Goal: Obtain resource: Download file/media

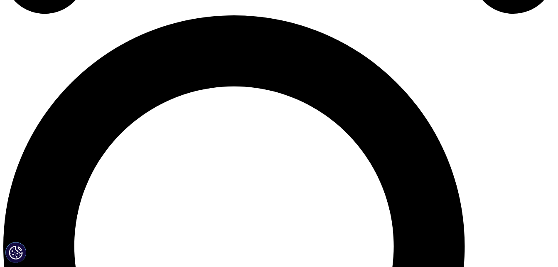
scroll to position [572, 0]
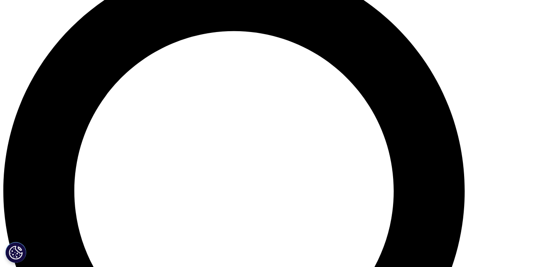
scroll to position [604, 0]
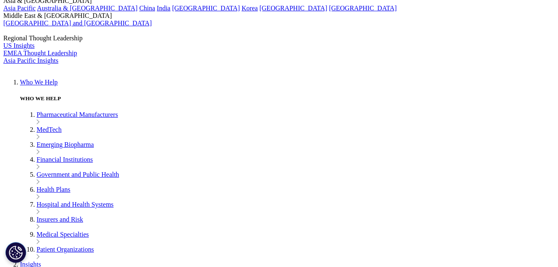
scroll to position [132, 0]
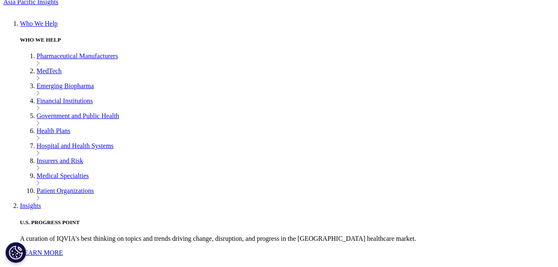
scroll to position [189, 0]
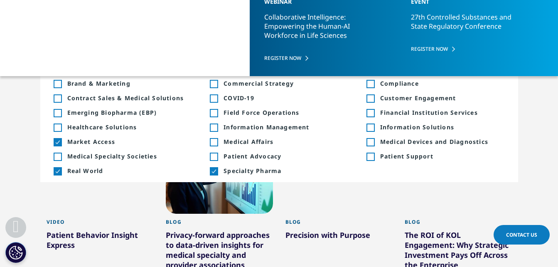
click at [213, 141] on div "Toggle" at bounding box center [213, 141] width 7 height 7
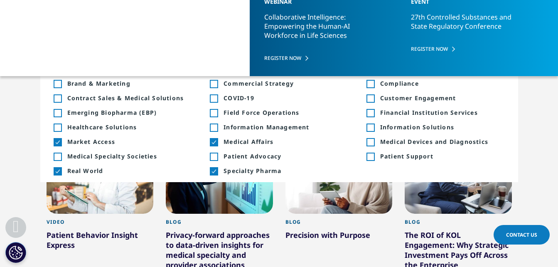
click at [396, 57] on div "Type Loading Clear Or/And Operator Toggle Article 3 Toggle Toggle Blog 181 Togg…" at bounding box center [279, 64] width 478 height 24
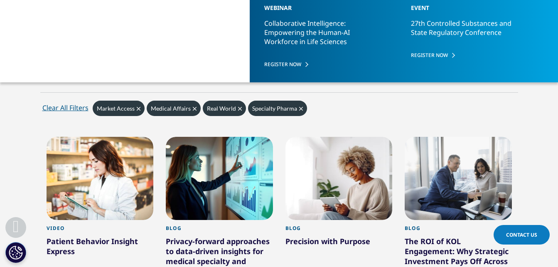
scroll to position [182, 0]
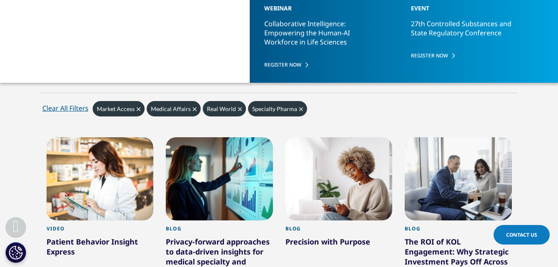
click at [61, 71] on div "Type" at bounding box center [60, 69] width 16 height 8
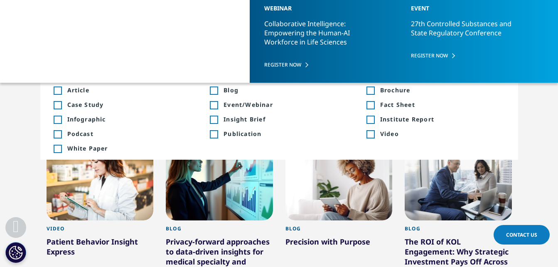
click at [243, 118] on span "Insight Brief" at bounding box center [285, 119] width 125 height 8
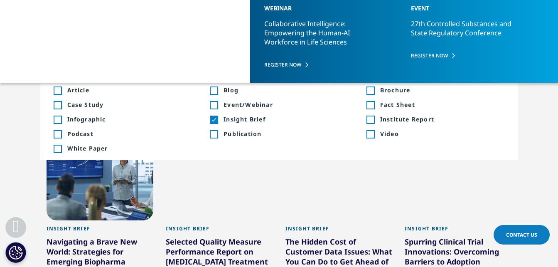
click at [402, 116] on span "Institute Report" at bounding box center [442, 119] width 125 height 8
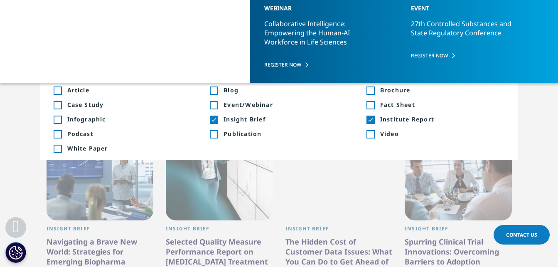
click at [395, 103] on span "Fact Sheet" at bounding box center [442, 105] width 125 height 8
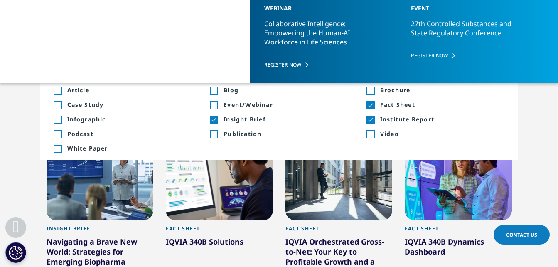
click at [96, 143] on li "Toggle White Paper +38 Toggle" at bounding box center [122, 148] width 157 height 15
click at [62, 147] on div "Toggle White Paper +38" at bounding box center [123, 148] width 138 height 8
click at [71, 117] on span "Infographic" at bounding box center [129, 119] width 125 height 8
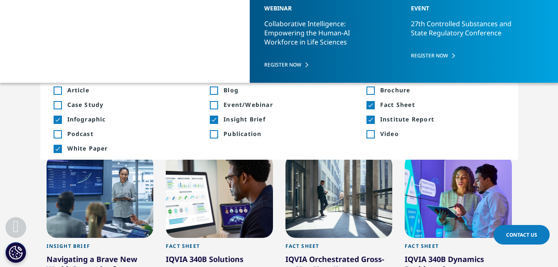
click at [101, 65] on div "Type Loading" at bounding box center [103, 69] width 103 height 8
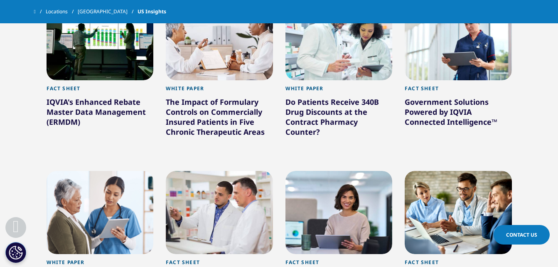
scroll to position [662, 0]
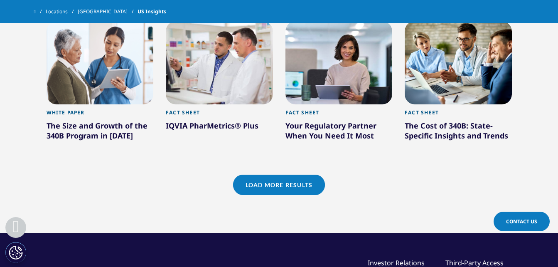
click at [294, 176] on link "Load More Results" at bounding box center [279, 184] width 92 height 20
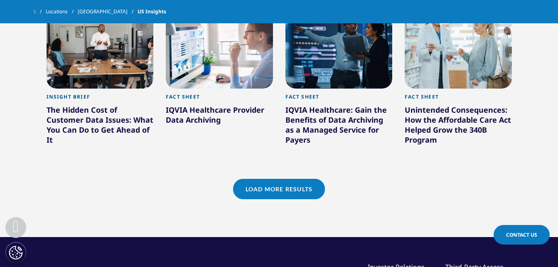
scroll to position [1169, 0]
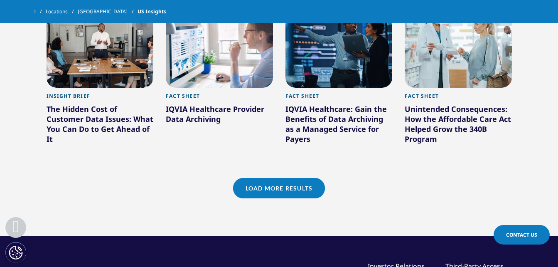
click at [307, 193] on link "Load More Results" at bounding box center [279, 188] width 92 height 20
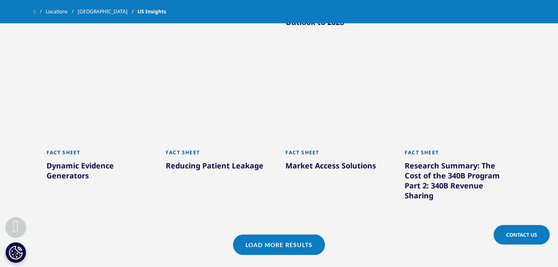
scroll to position [1632, 0]
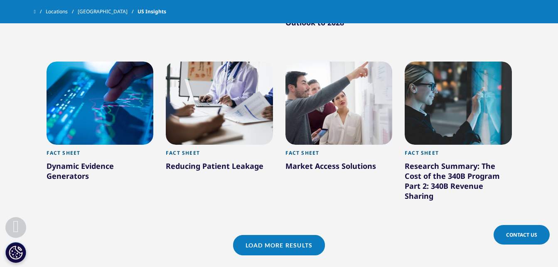
click at [283, 253] on link "Load More Results" at bounding box center [279, 245] width 92 height 20
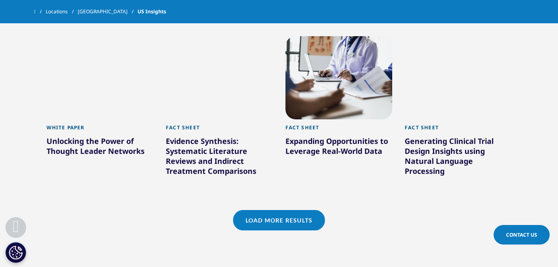
scroll to position [2188, 0]
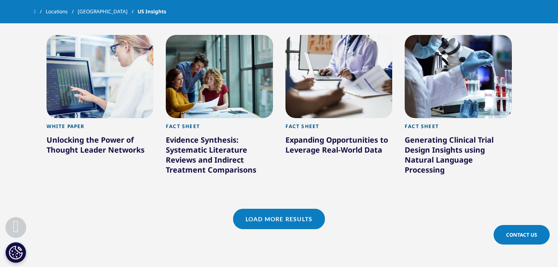
click at [298, 229] on link "Load More Results" at bounding box center [279, 219] width 92 height 20
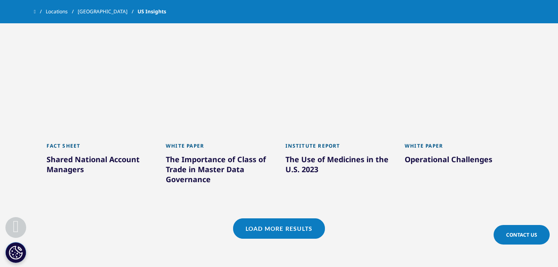
scroll to position [2711, 0]
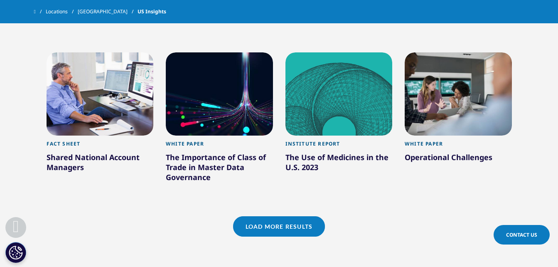
drag, startPoint x: 303, startPoint y: 239, endPoint x: 286, endPoint y: 235, distance: 17.2
click at [286, 235] on link "Load More Results" at bounding box center [279, 226] width 92 height 20
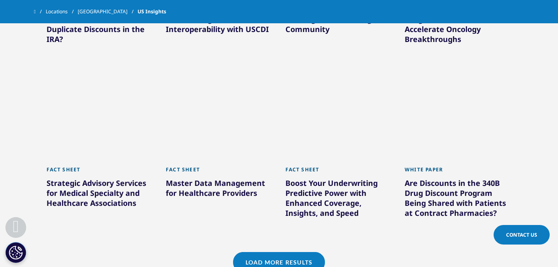
scroll to position [3185, 0]
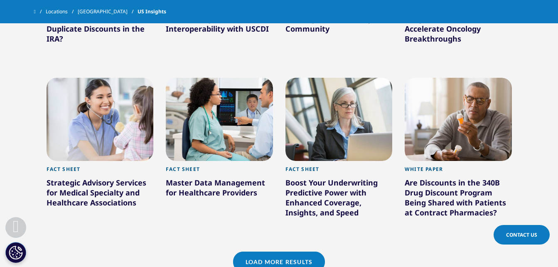
click at [278, 218] on div "Fact Sheet Master Data Management for Healthcare Providers Learn More" at bounding box center [219, 157] width 120 height 173
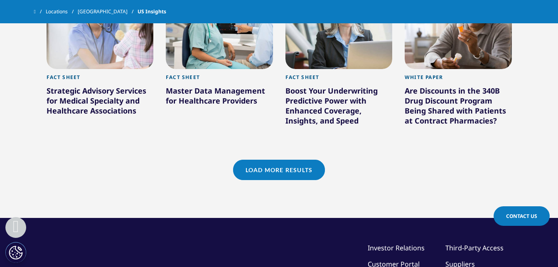
scroll to position [3277, 0]
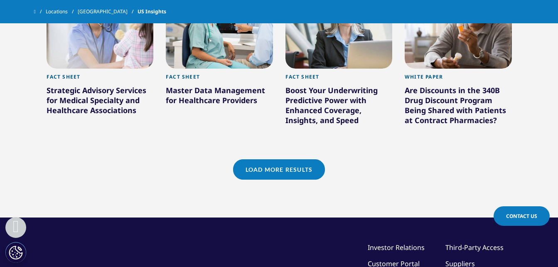
click at [272, 179] on link "Load More Results" at bounding box center [279, 169] width 92 height 20
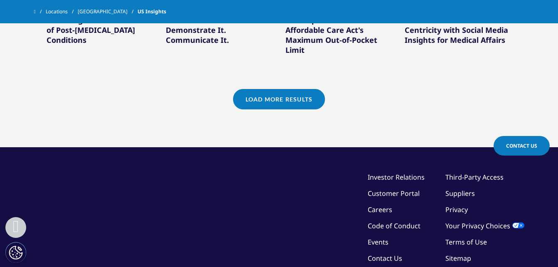
scroll to position [3837, 0]
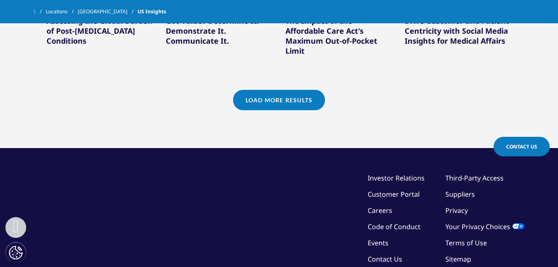
click at [269, 110] on link "Load More Results" at bounding box center [279, 100] width 92 height 20
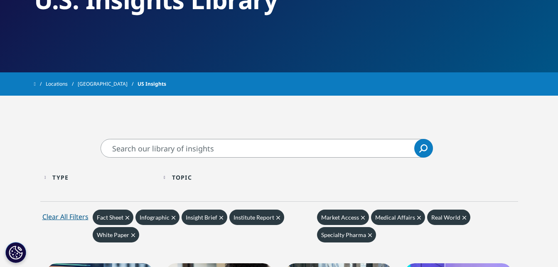
scroll to position [98, 0]
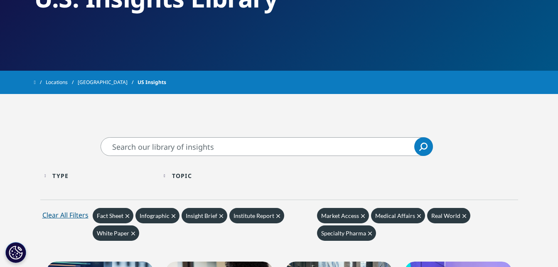
click at [128, 216] on icon "Clear" at bounding box center [127, 216] width 4 height 4
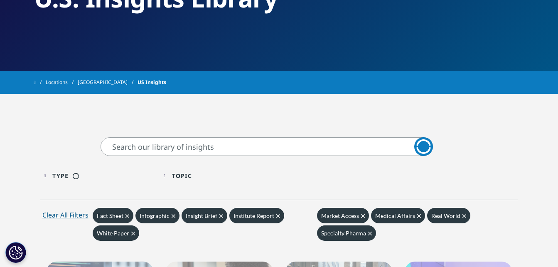
click at [133, 232] on icon "Clear" at bounding box center [133, 233] width 4 height 4
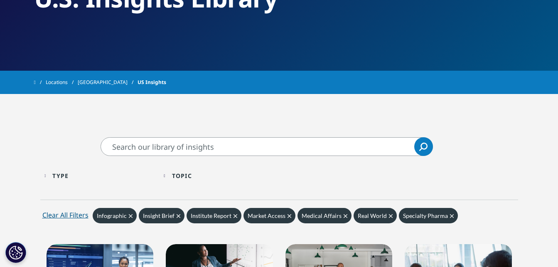
drag, startPoint x: 133, startPoint y: 232, endPoint x: 16, endPoint y: 202, distance: 120.8
click at [343, 216] on icon "Clear" at bounding box center [345, 216] width 4 height 4
click at [177, 212] on span "Clear" at bounding box center [179, 215] width 4 height 7
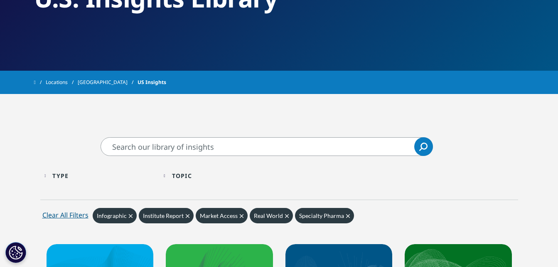
click at [129, 214] on icon "Clear" at bounding box center [131, 216] width 4 height 4
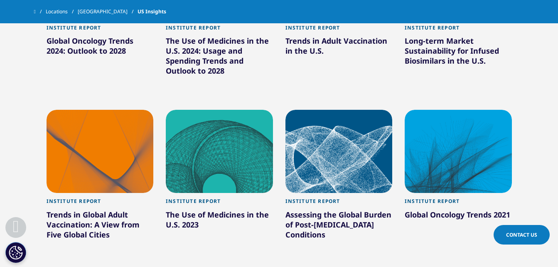
scroll to position [371, 0]
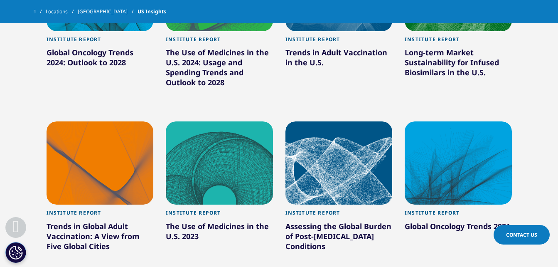
scroll to position [98, 0]
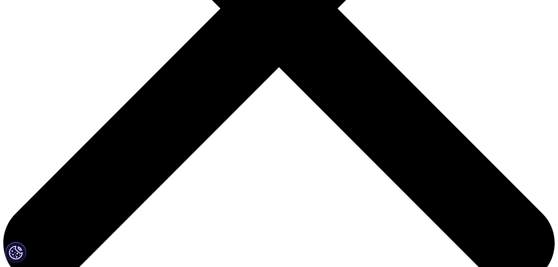
scroll to position [281, 0]
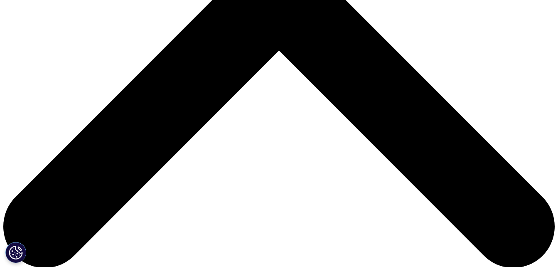
scroll to position [297, 0]
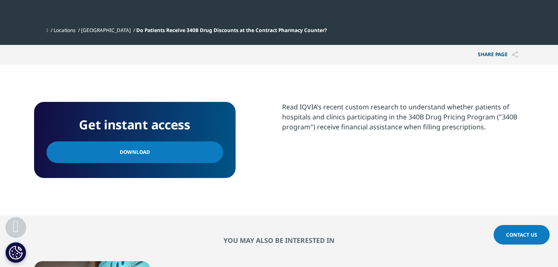
click at [159, 158] on link "Download" at bounding box center [135, 152] width 177 height 22
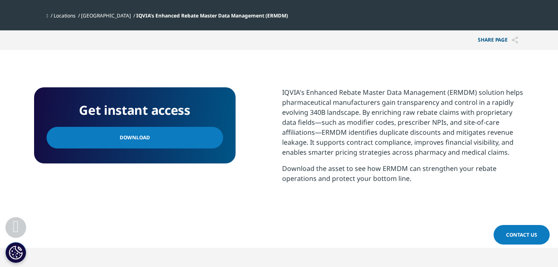
scroll to position [297, 0]
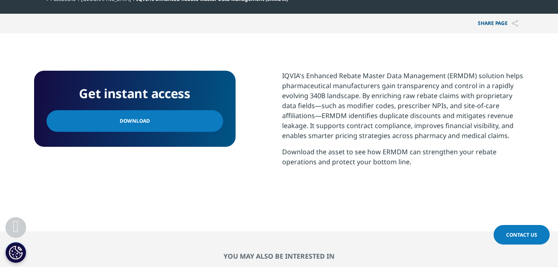
drag, startPoint x: 364, startPoint y: 1, endPoint x: 299, endPoint y: 143, distance: 156.0
click at [299, 143] on p "IQVIA's Enhanced Rebate Master Data Management (ERMDM) solution helps pharmaceu…" at bounding box center [403, 109] width 242 height 76
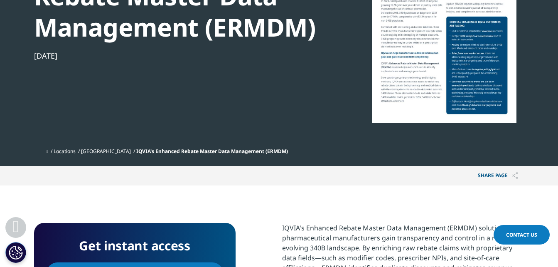
scroll to position [137, 0]
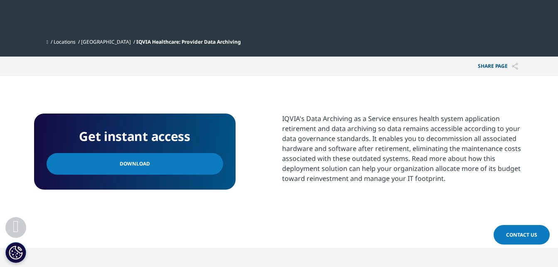
scroll to position [294, 0]
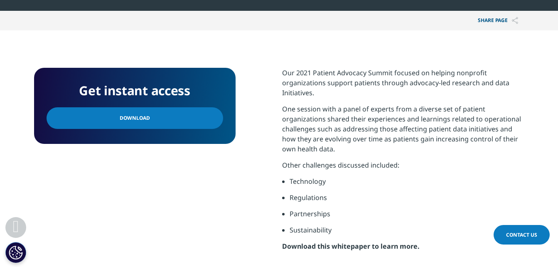
scroll to position [312, 0]
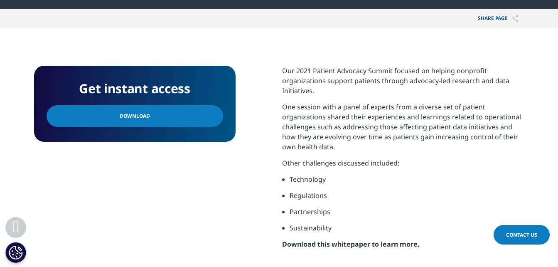
click at [137, 114] on span "Download" at bounding box center [135, 115] width 30 height 9
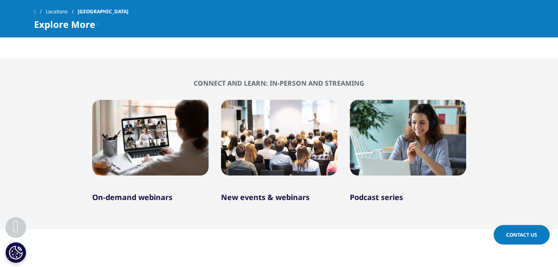
scroll to position [609, 0]
